Goal: Task Accomplishment & Management: Manage account settings

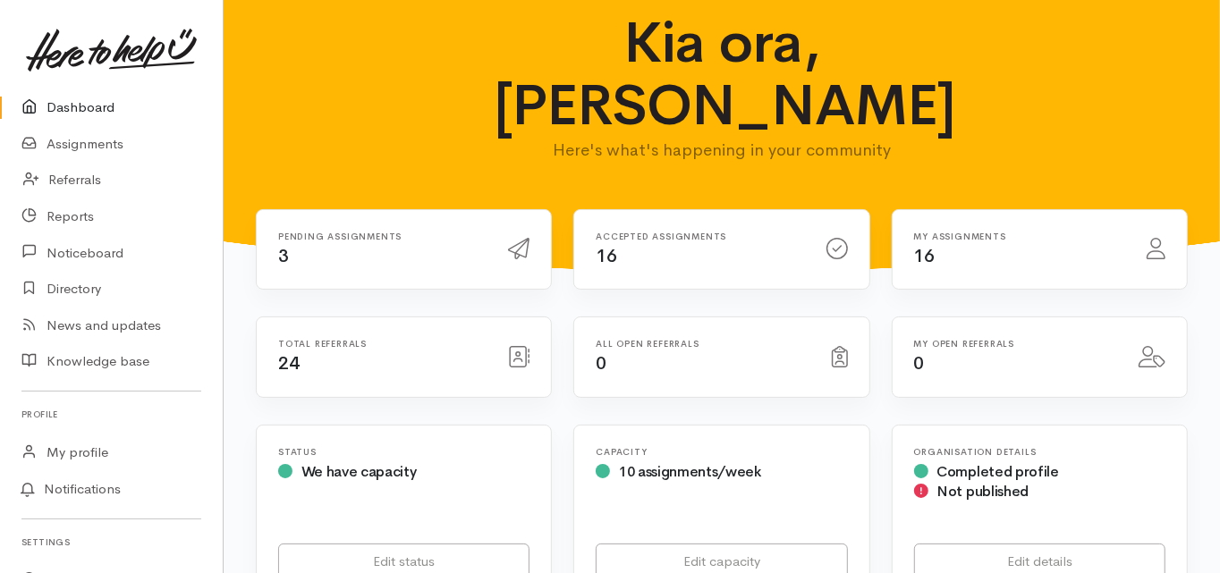
drag, startPoint x: 410, startPoint y: 211, endPoint x: 417, endPoint y: 276, distance: 64.8
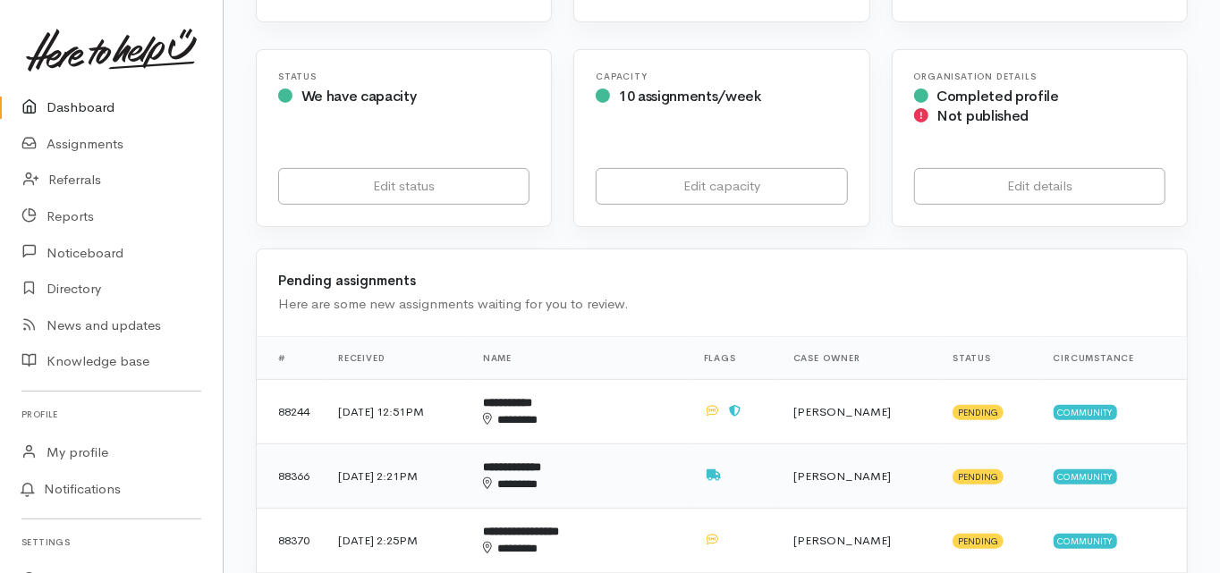
scroll to position [501, 0]
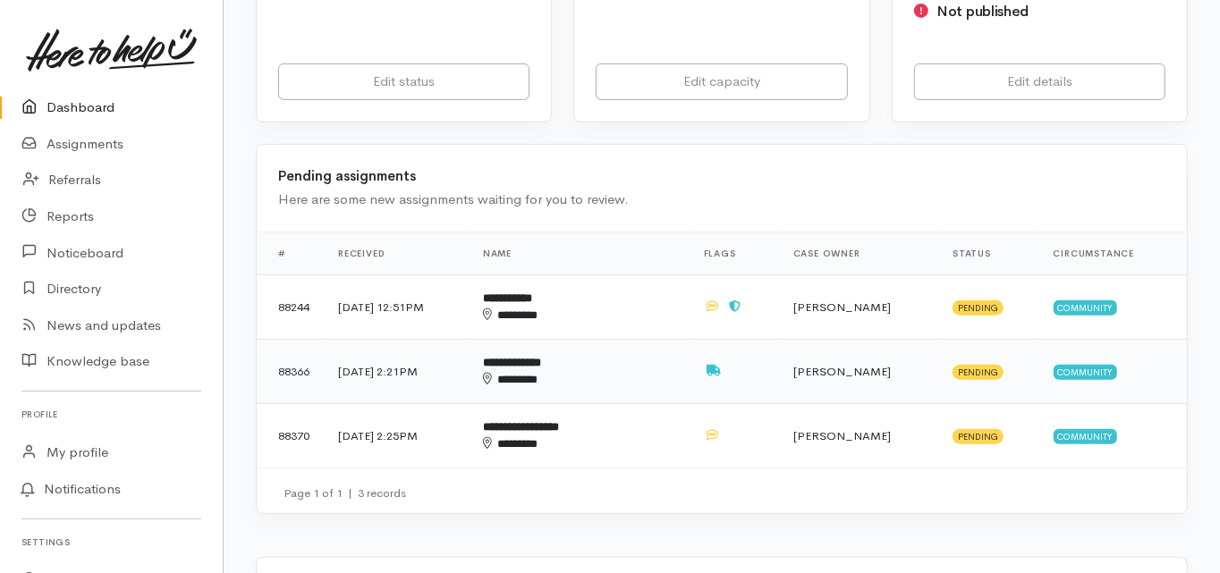
click at [541, 357] on b "**********" at bounding box center [512, 363] width 58 height 12
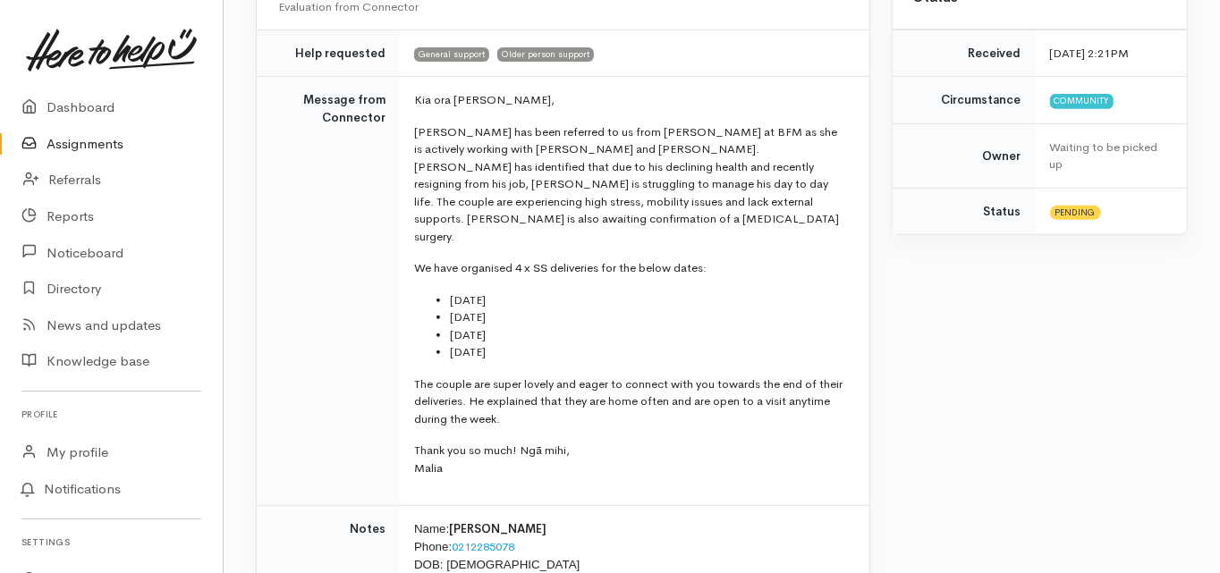
scroll to position [72, 0]
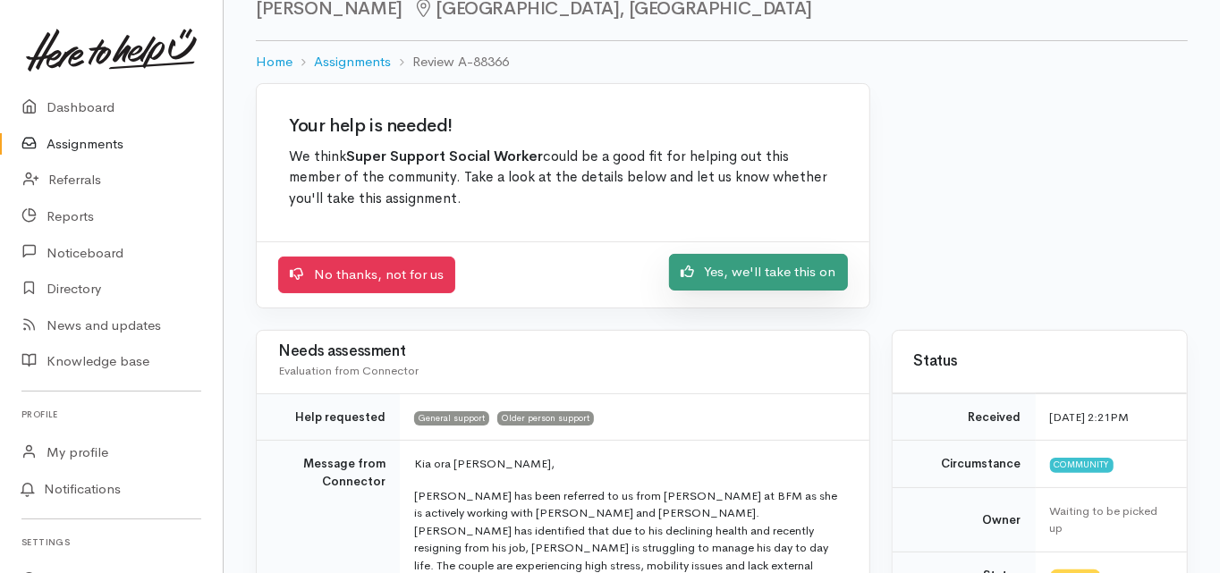
click at [747, 273] on link "Yes, we'll take this on" at bounding box center [758, 272] width 179 height 37
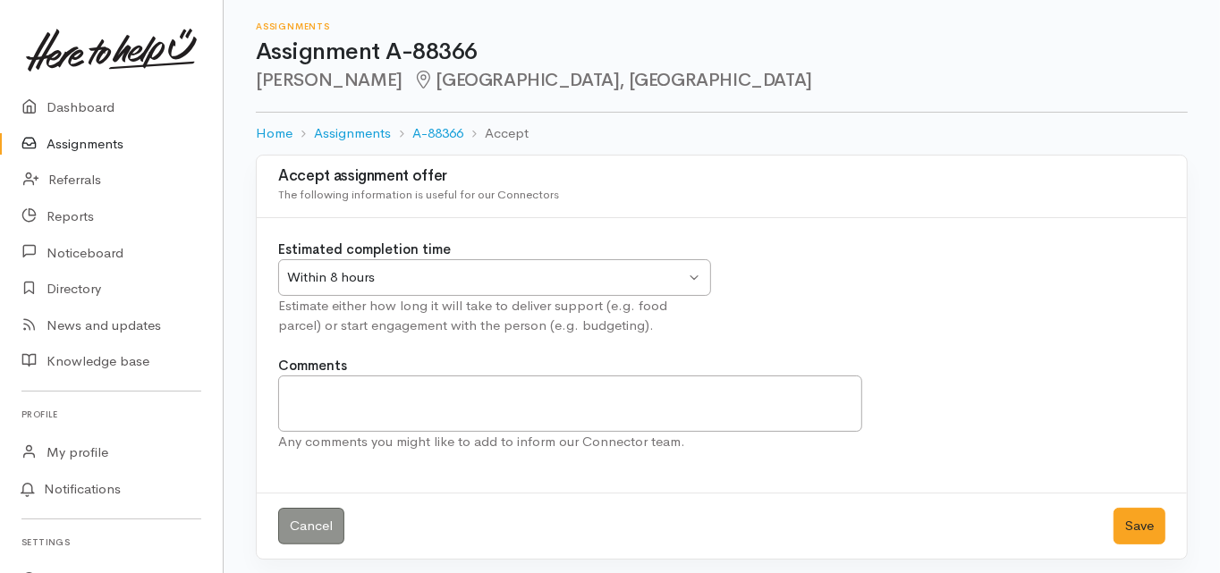
click at [365, 260] on div "Within 8 hours Within 8 hours" at bounding box center [494, 277] width 433 height 37
click at [1145, 521] on button "Save" at bounding box center [1140, 526] width 52 height 37
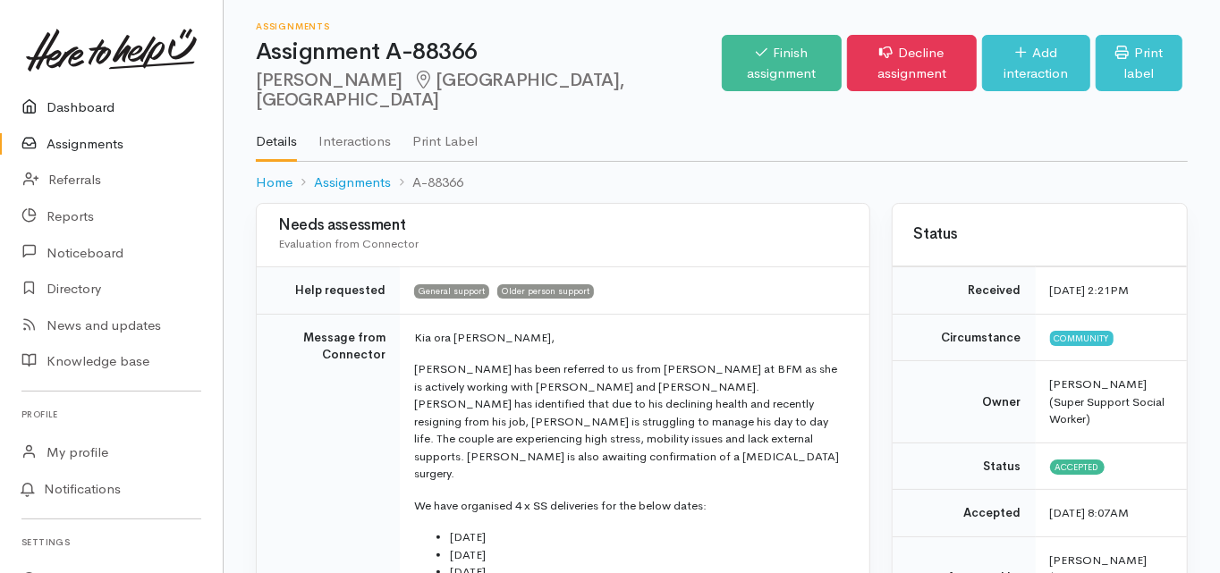
click at [88, 106] on link "Dashboard" at bounding box center [111, 107] width 223 height 37
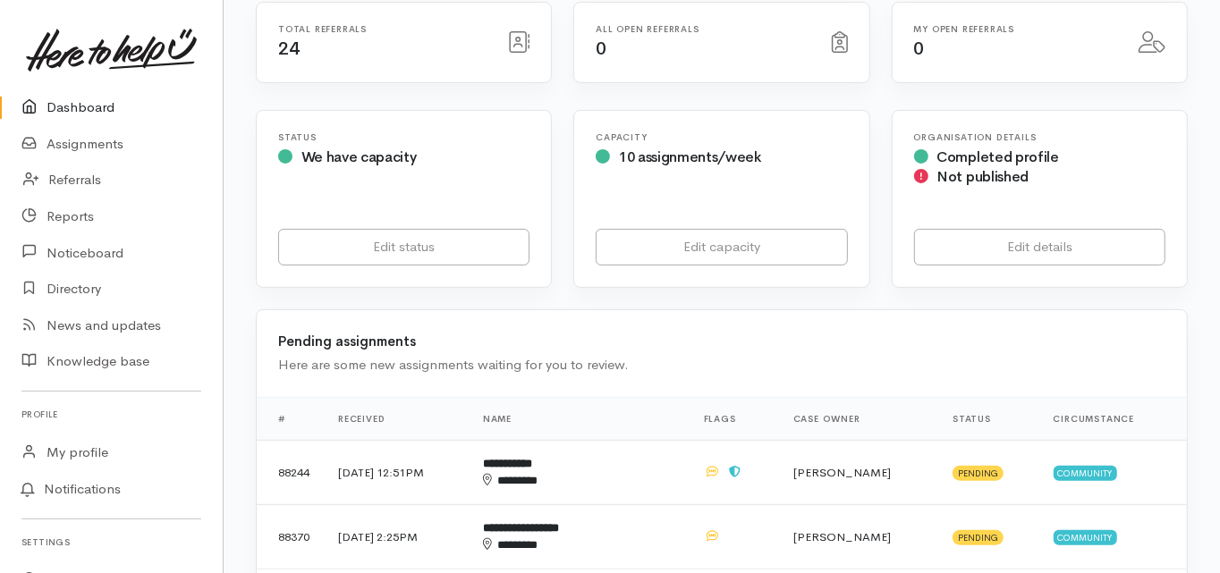
scroll to position [429, 0]
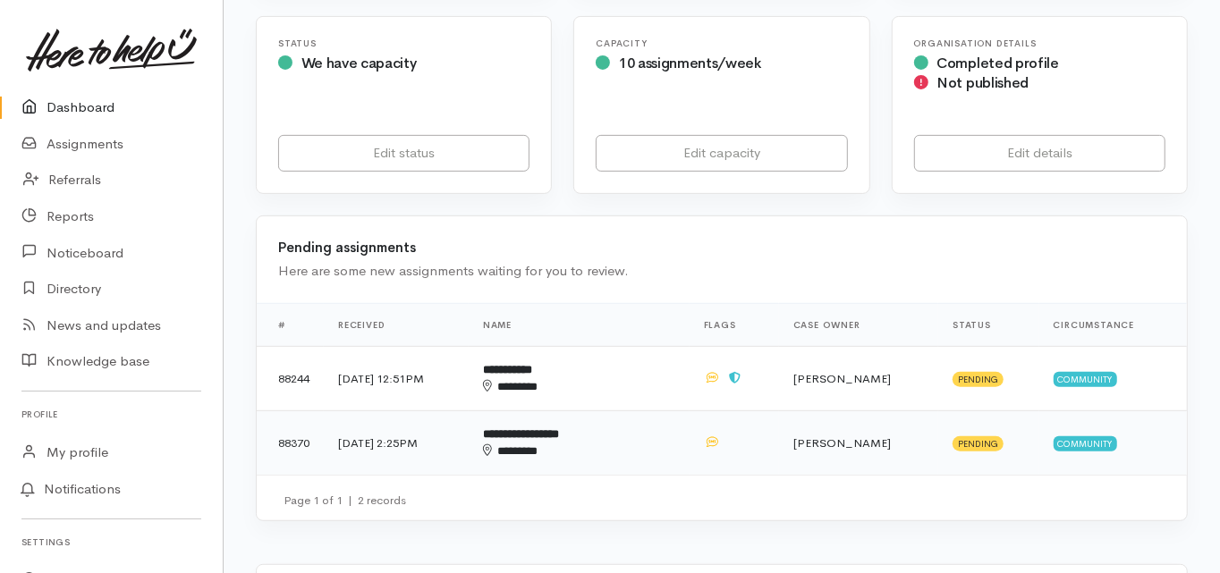
click at [559, 429] on b "**********" at bounding box center [521, 435] width 76 height 12
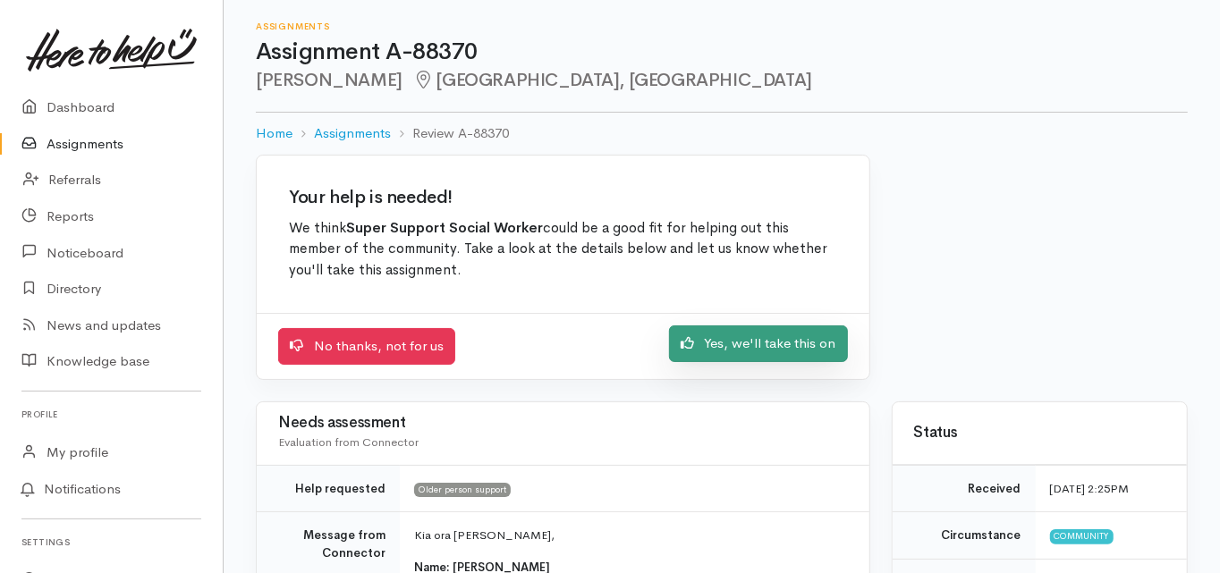
click at [761, 342] on link "Yes, we'll take this on" at bounding box center [758, 344] width 179 height 37
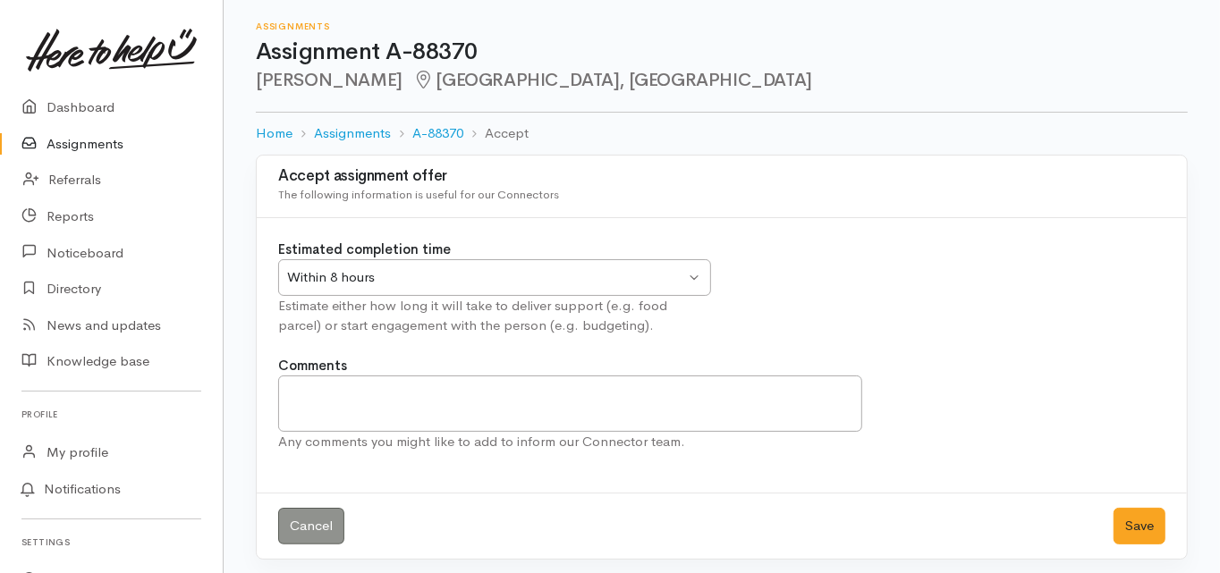
click at [328, 283] on div "Within 8 hours" at bounding box center [486, 278] width 398 height 21
click at [1138, 523] on button "Save" at bounding box center [1140, 526] width 52 height 37
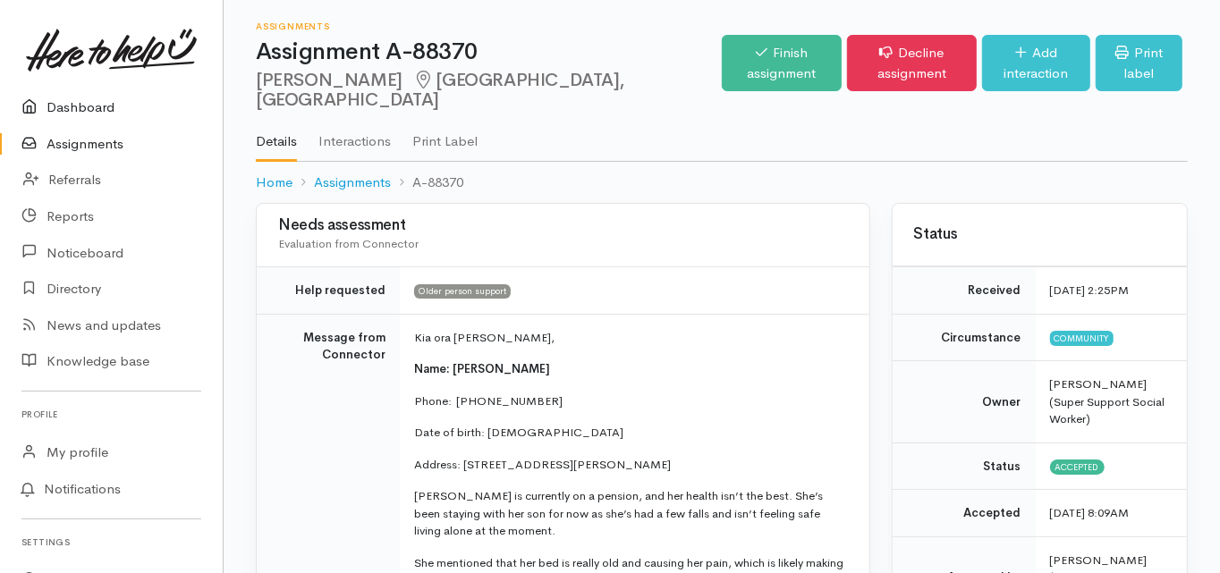
click at [84, 101] on link "Dashboard" at bounding box center [111, 107] width 223 height 37
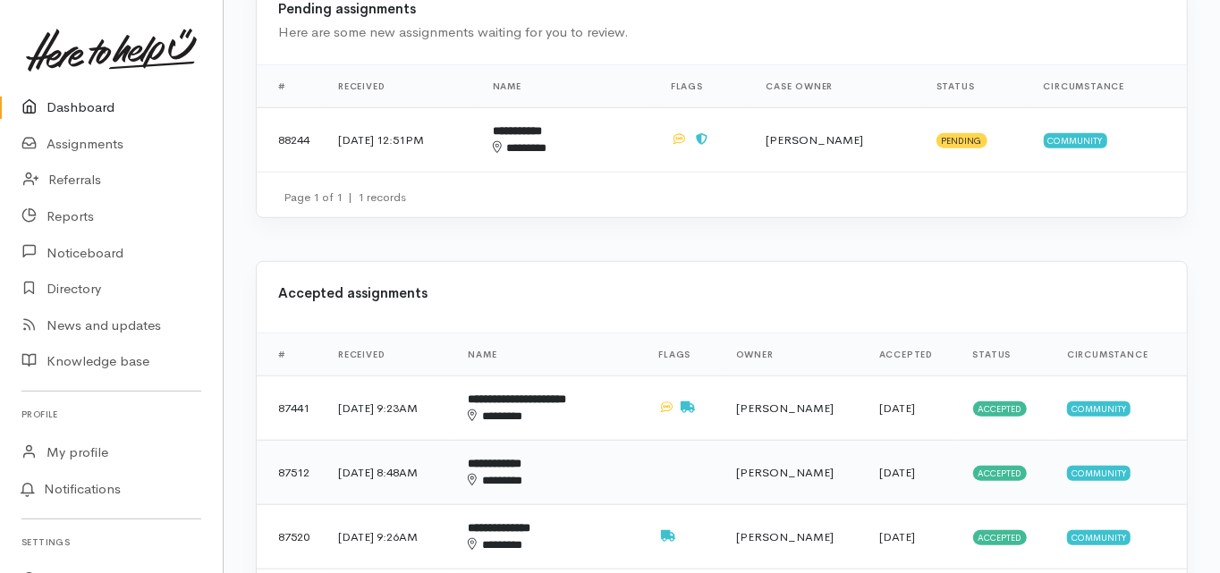
scroll to position [716, 0]
